Goal: Information Seeking & Learning: Learn about a topic

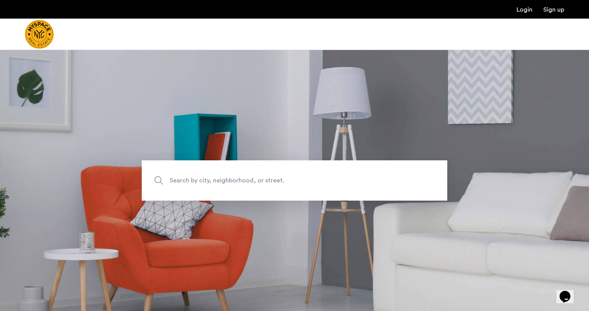
click at [262, 179] on span "Search by city, neighborhood, or street." at bounding box center [277, 180] width 214 height 10
click at [262, 179] on input "Search by city, neighborhood, or street." at bounding box center [294, 180] width 305 height 40
type input "**********"
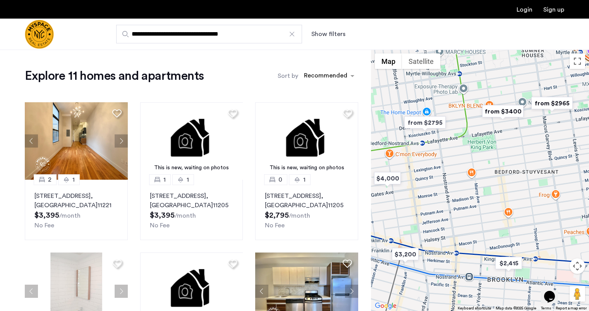
click at [331, 37] on button "Show filters" at bounding box center [328, 33] width 34 height 9
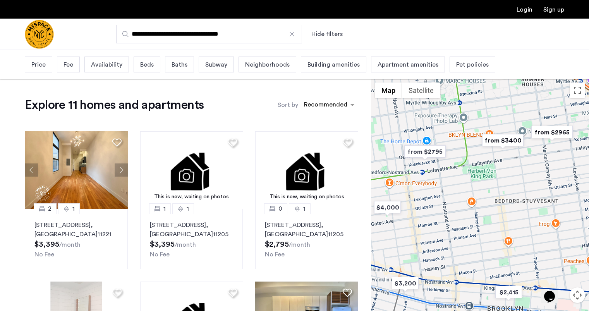
click at [105, 68] on span "Availability" at bounding box center [106, 64] width 31 height 9
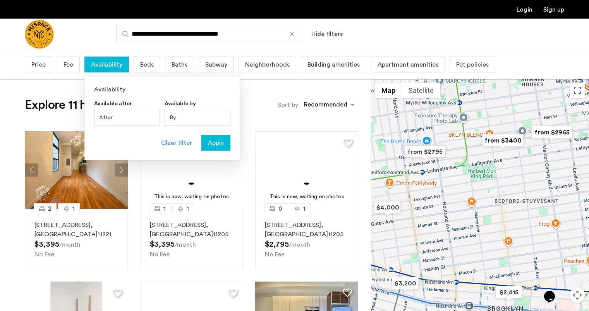
click at [187, 119] on div "By" at bounding box center [197, 117] width 66 height 17
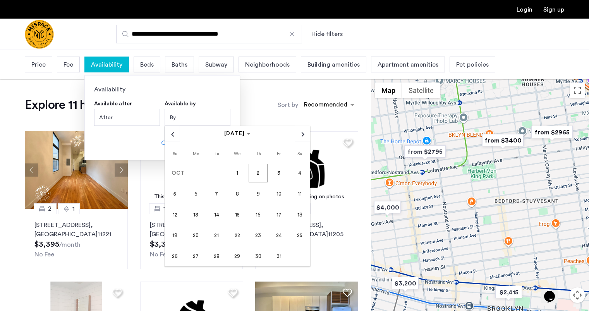
click at [134, 120] on div "After" at bounding box center [127, 117] width 66 height 17
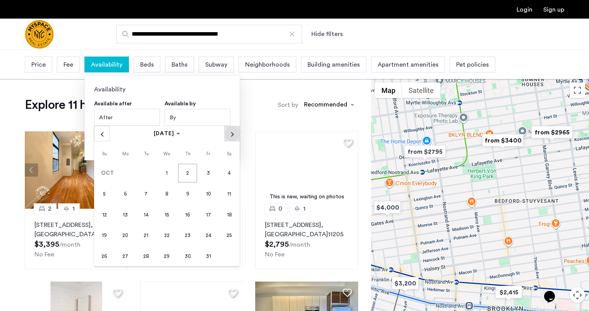
click at [230, 139] on span "Next month" at bounding box center [231, 133] width 15 height 15
click at [230, 174] on span "1" at bounding box center [229, 173] width 19 height 19
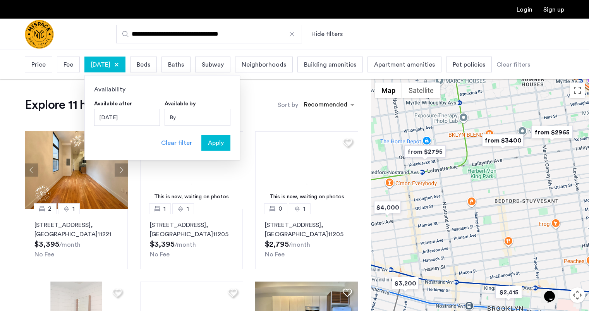
click at [130, 117] on div "November 1, 2025" at bounding box center [127, 117] width 66 height 17
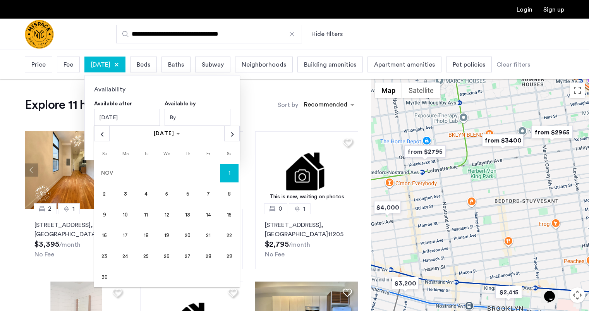
click at [197, 118] on div "By" at bounding box center [197, 117] width 66 height 17
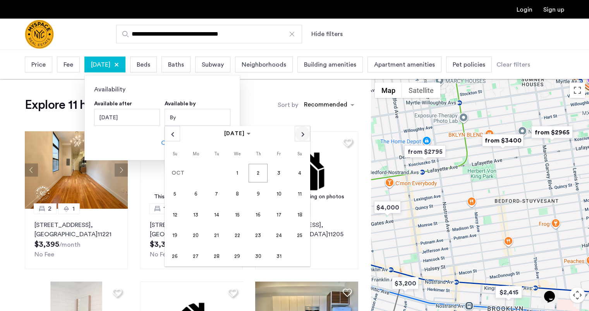
click at [301, 135] on span "Next month" at bounding box center [302, 133] width 15 height 15
click at [296, 176] on span "1" at bounding box center [299, 173] width 19 height 19
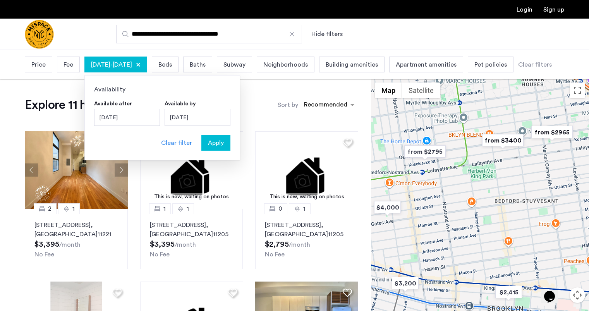
click at [222, 145] on span "Apply" at bounding box center [216, 142] width 16 height 9
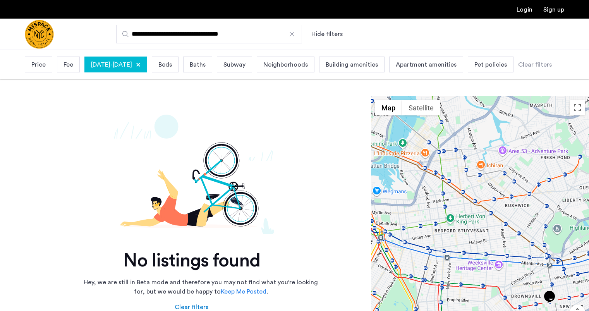
click at [172, 67] on span "Beds" at bounding box center [165, 64] width 14 height 9
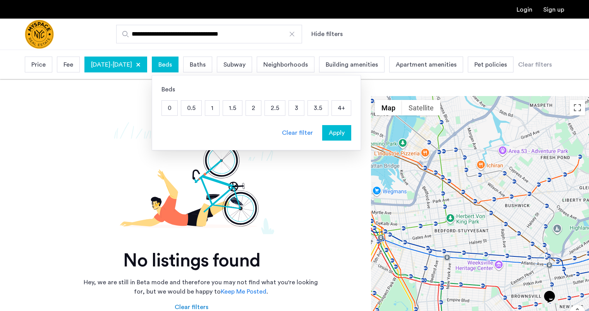
click at [219, 111] on p "1" at bounding box center [212, 108] width 14 height 15
click at [349, 134] on div "Apply" at bounding box center [336, 132] width 24 height 9
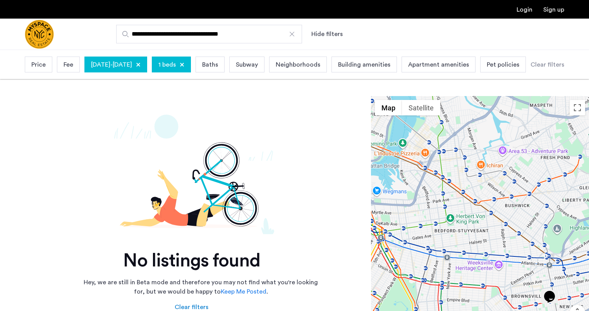
click at [147, 63] on div "November 1, 2025 - November 1, 2025" at bounding box center [115, 65] width 63 height 16
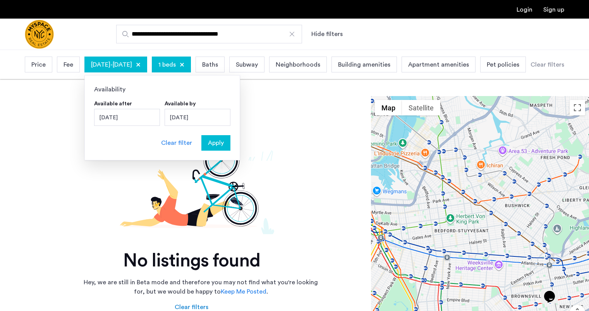
click at [183, 146] on div "Clear filter" at bounding box center [176, 142] width 31 height 9
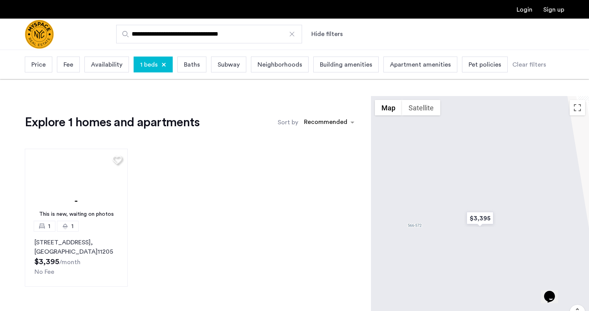
click at [45, 69] on span "Price" at bounding box center [38, 64] width 14 height 9
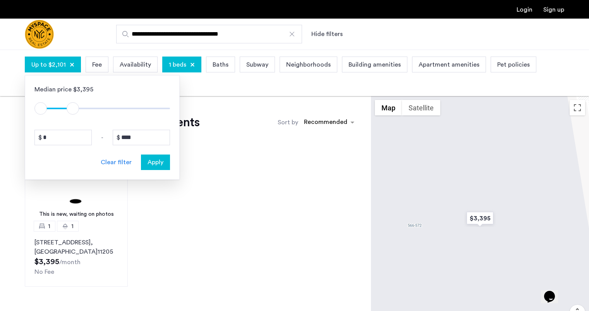
type input "****"
drag, startPoint x: 163, startPoint y: 108, endPoint x: 72, endPoint y: 117, distance: 91.0
click at [72, 117] on div "Median price $3,395 $1 $8000 $1 $2001 * - **** Clear filter Apply" at bounding box center [102, 127] width 155 height 105
click at [152, 166] on span "Apply" at bounding box center [155, 162] width 16 height 9
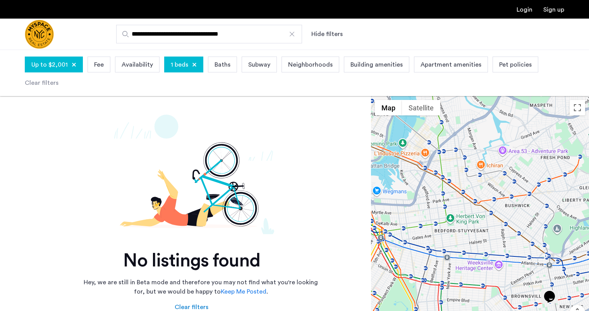
click at [193, 67] on div at bounding box center [194, 64] width 5 height 5
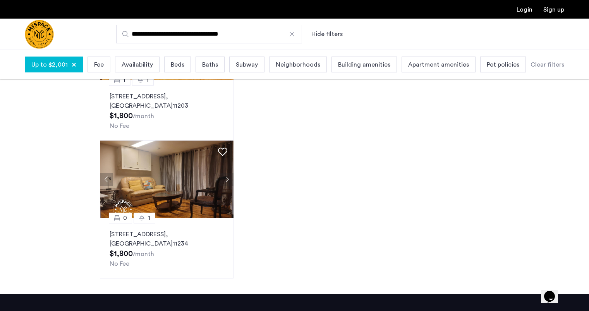
scroll to position [447, 0]
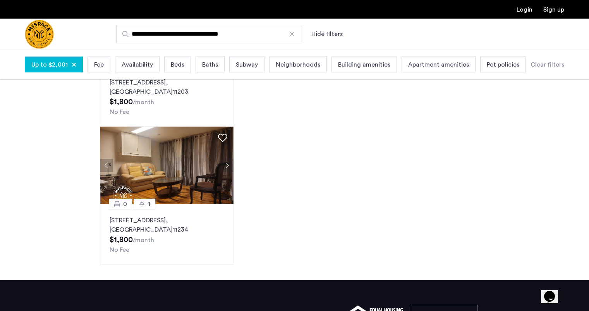
click at [293, 35] on div at bounding box center [292, 34] width 8 height 8
click at [293, 35] on input "**********" at bounding box center [209, 34] width 186 height 19
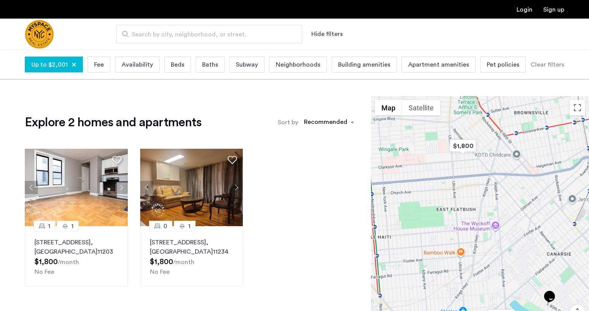
click at [199, 35] on span "Search by city, neighborhood, or street." at bounding box center [206, 34] width 149 height 9
click at [199, 35] on input "Search by city, neighborhood, or street." at bounding box center [209, 34] width 186 height 19
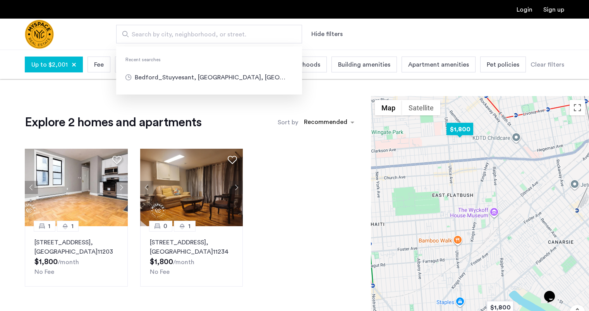
click at [468, 129] on img "$1,800" at bounding box center [459, 128] width 33 height 17
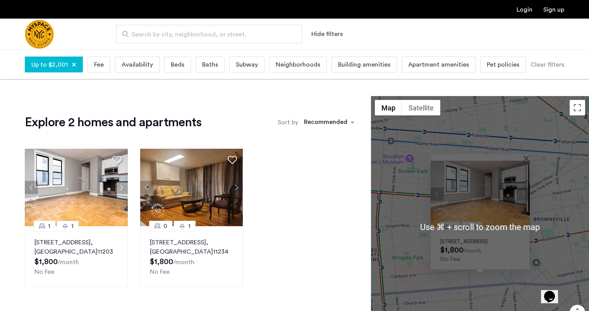
click at [555, 209] on div "1 1 92 East 53rd Street, Unit 4H, Brooklyn, NY 11203 $1,800 /month No Fee" at bounding box center [480, 226] width 218 height 261
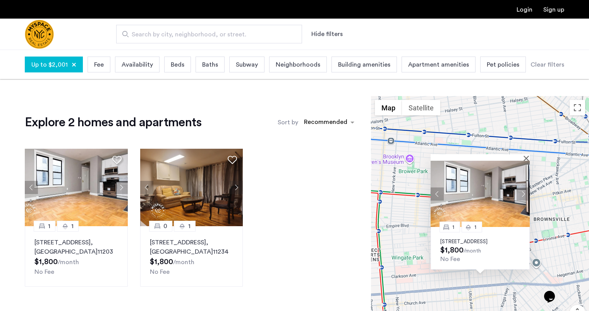
click at [525, 161] on img at bounding box center [479, 194] width 99 height 66
click at [526, 155] on button "Close" at bounding box center [527, 157] width 5 height 5
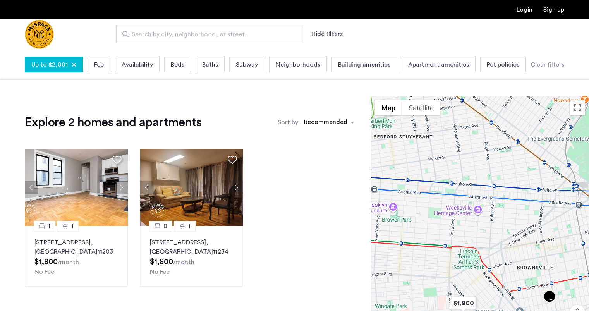
drag, startPoint x: 462, startPoint y: 167, endPoint x: 444, endPoint y: 214, distance: 50.3
click at [444, 214] on div at bounding box center [480, 226] width 218 height 261
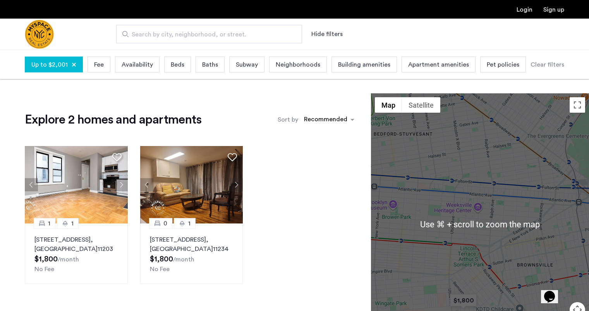
scroll to position [3, 0]
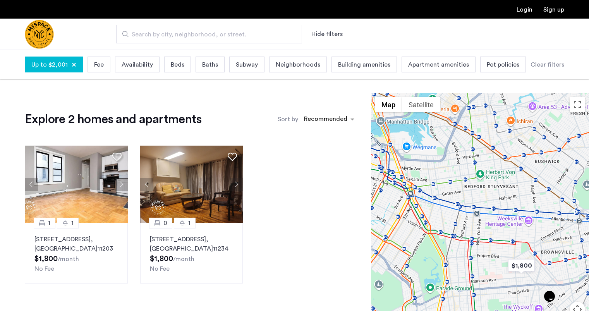
drag, startPoint x: 446, startPoint y: 180, endPoint x: 495, endPoint y: 188, distance: 49.8
click at [495, 188] on div at bounding box center [480, 223] width 218 height 261
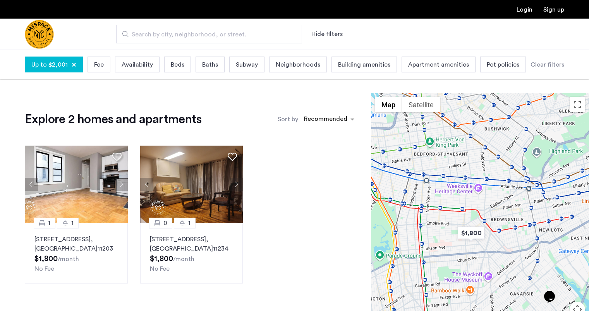
drag, startPoint x: 465, startPoint y: 175, endPoint x: 416, endPoint y: 142, distance: 58.9
click at [416, 142] on div at bounding box center [480, 223] width 218 height 261
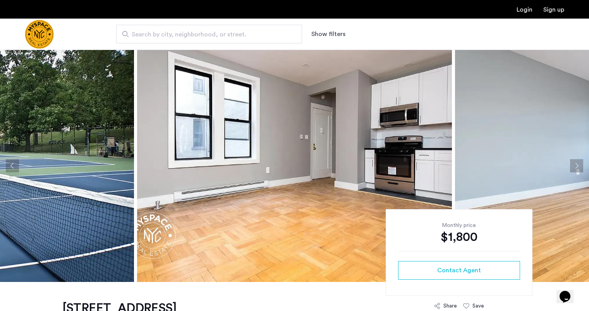
click at [574, 168] on button "Next apartment" at bounding box center [576, 165] width 13 height 13
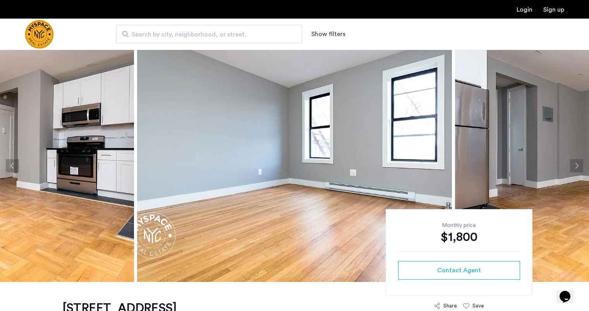
click at [574, 168] on button "Next apartment" at bounding box center [576, 165] width 13 height 13
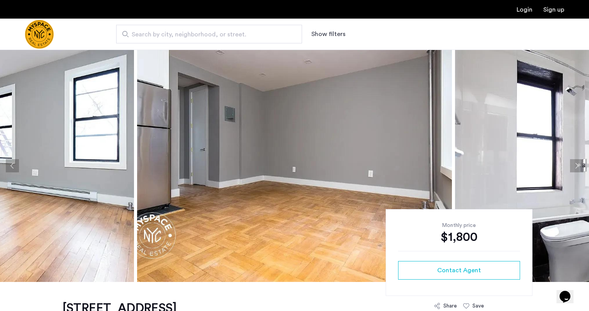
click at [574, 168] on button "Next apartment" at bounding box center [576, 165] width 13 height 13
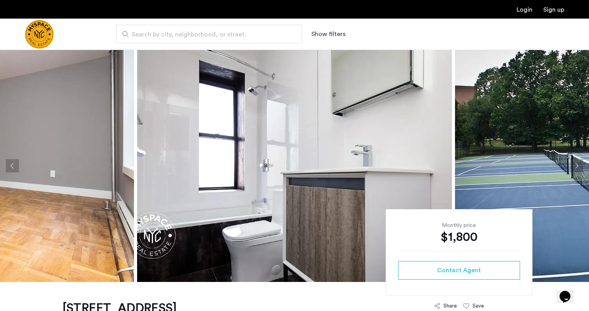
click at [574, 168] on button "Next apartment" at bounding box center [576, 165] width 13 height 13
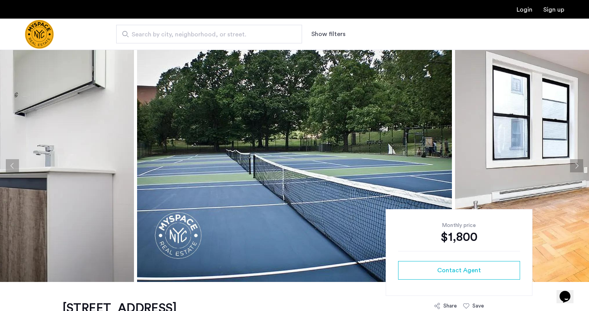
click at [574, 168] on button "Next apartment" at bounding box center [576, 165] width 13 height 13
